Goal: Find specific page/section: Find specific page/section

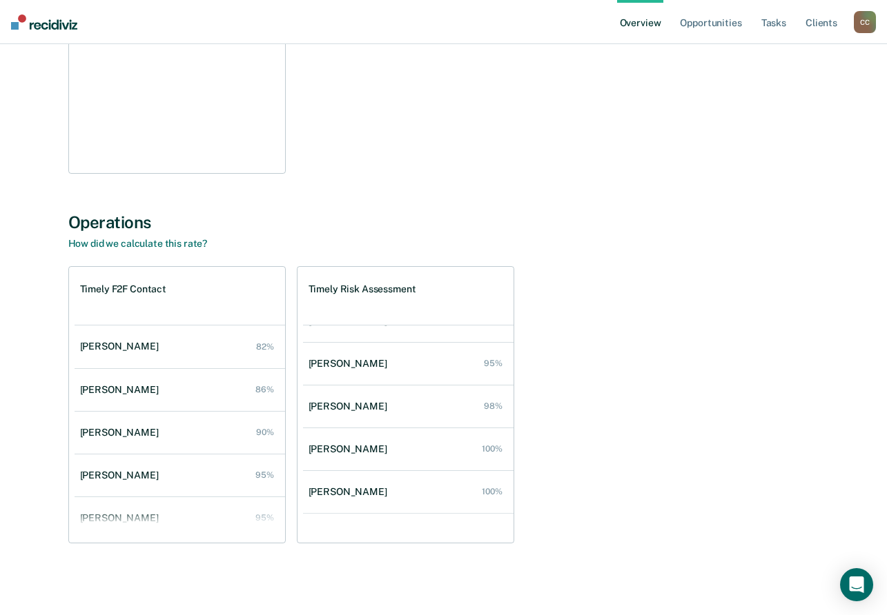
click at [862, 31] on div "C C" at bounding box center [864, 22] width 22 height 22
click at [788, 88] on link "Go to Operations" at bounding box center [808, 89] width 111 height 12
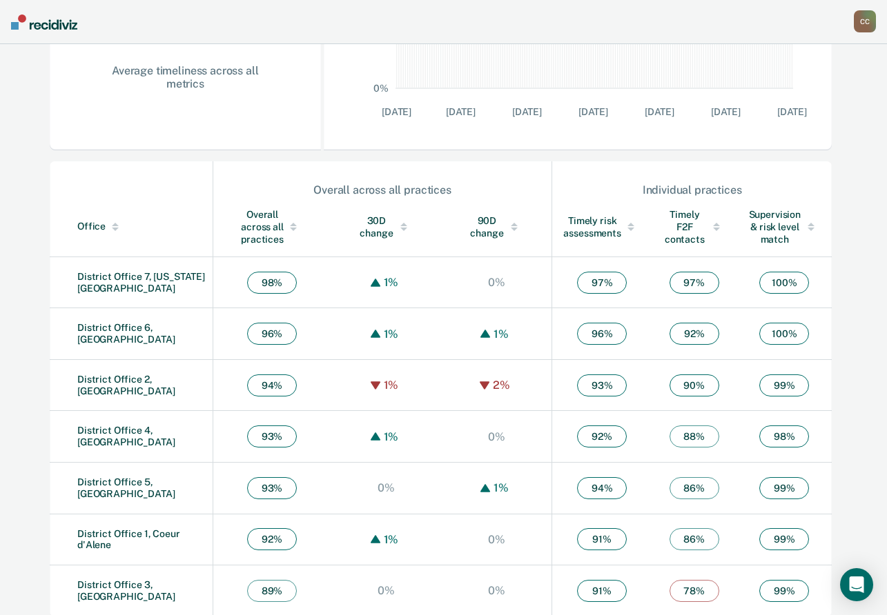
scroll to position [362, 0]
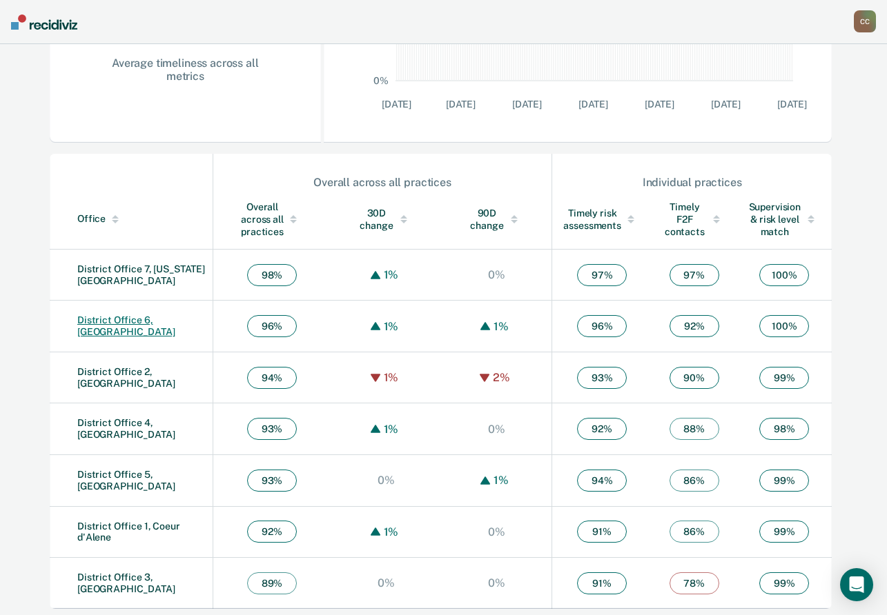
click at [126, 324] on link "District Office 6, [GEOGRAPHIC_DATA]" at bounding box center [126, 326] width 98 height 23
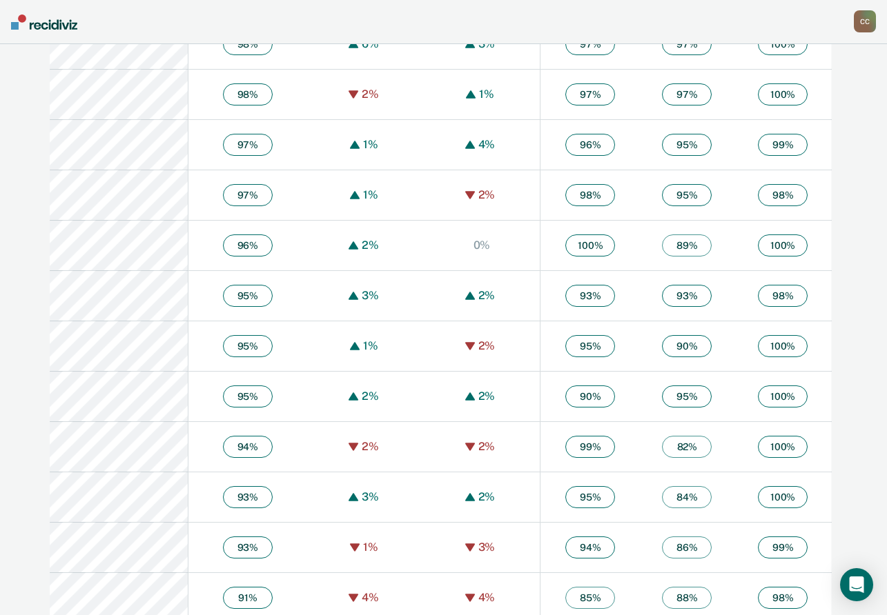
scroll to position [913, 0]
